Goal: Information Seeking & Learning: Learn about a topic

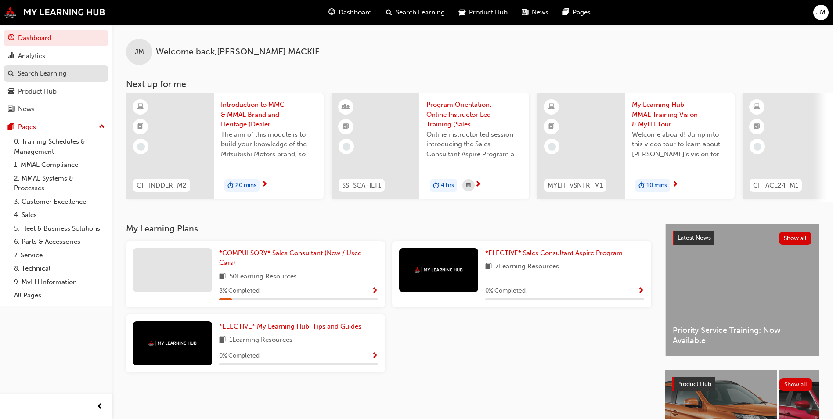
click at [48, 67] on link "Search Learning" at bounding box center [56, 73] width 105 height 16
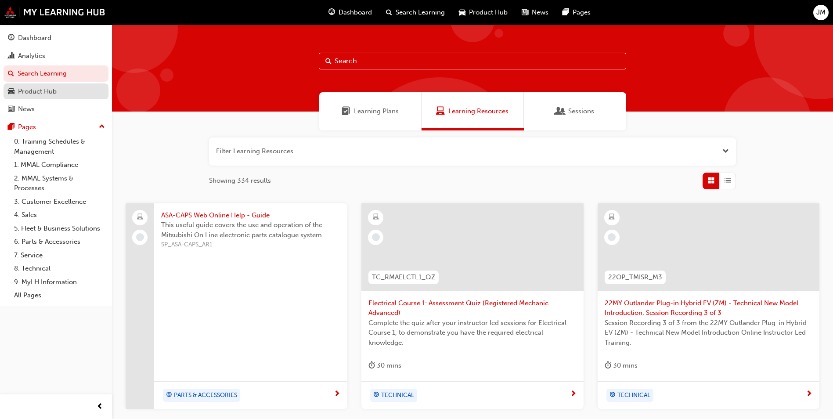
click at [41, 95] on div "Product Hub" at bounding box center [37, 91] width 39 height 10
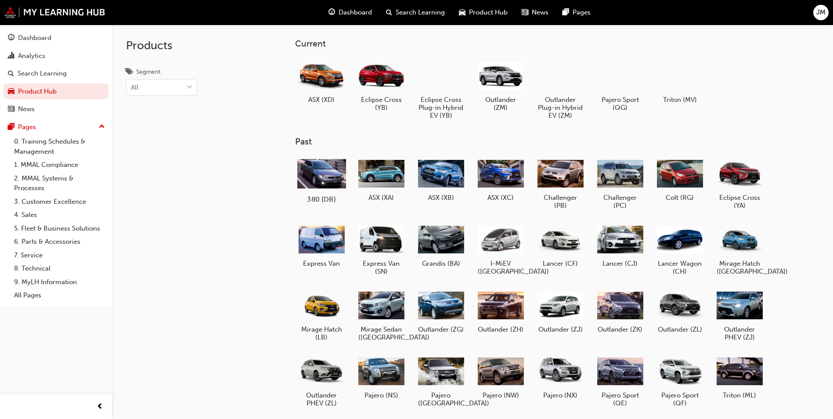
click at [319, 171] on div at bounding box center [321, 173] width 49 height 35
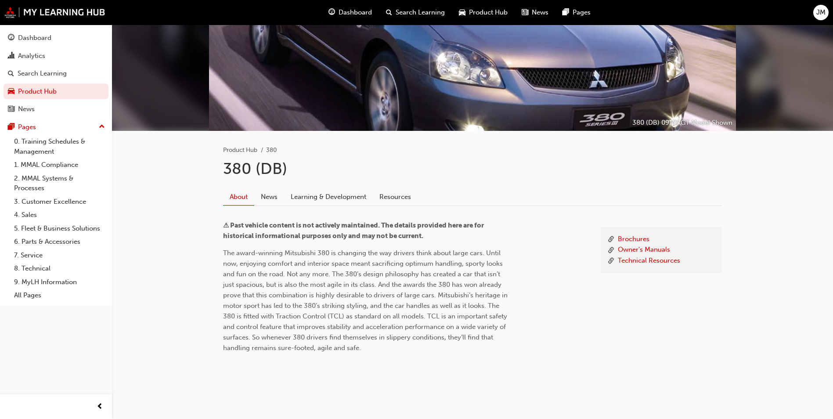
scroll to position [74, 0]
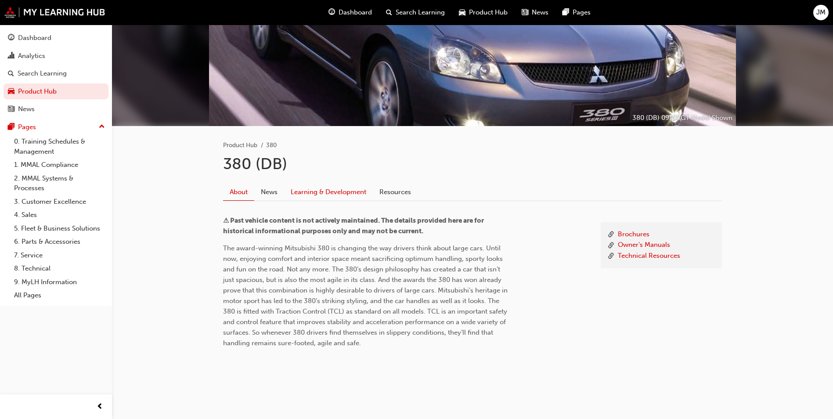
click at [353, 192] on link "Learning & Development" at bounding box center [328, 191] width 89 height 17
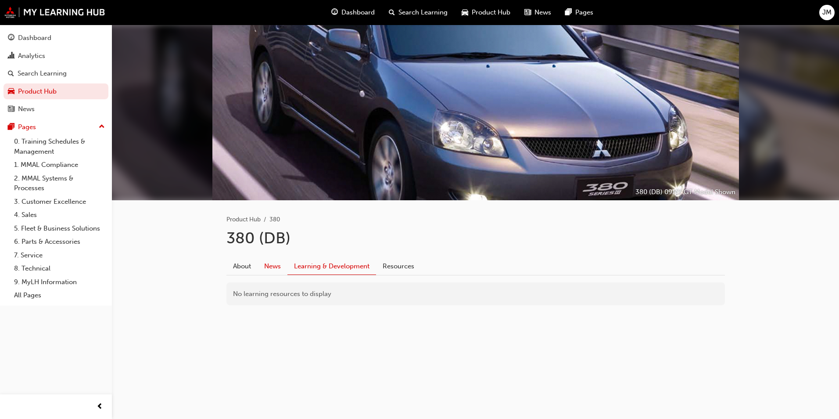
click at [277, 264] on link "News" at bounding box center [273, 266] width 30 height 17
click at [241, 265] on link "About" at bounding box center [242, 266] width 31 height 17
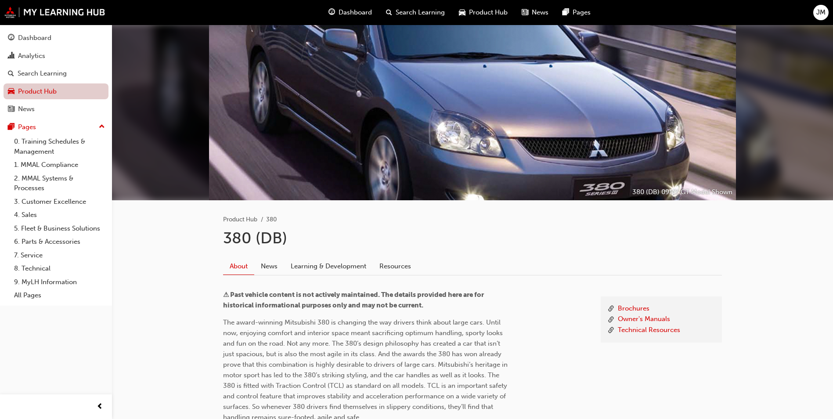
click at [42, 91] on link "Product Hub" at bounding box center [56, 91] width 105 height 16
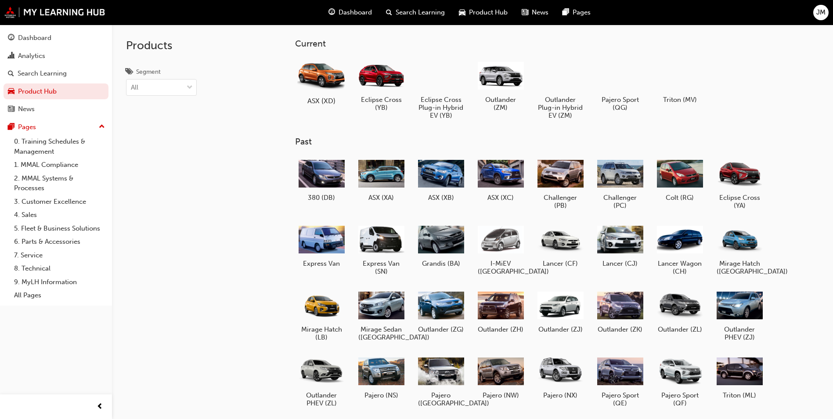
click at [327, 72] on div at bounding box center [321, 75] width 49 height 35
